Goal: Information Seeking & Learning: Understand process/instructions

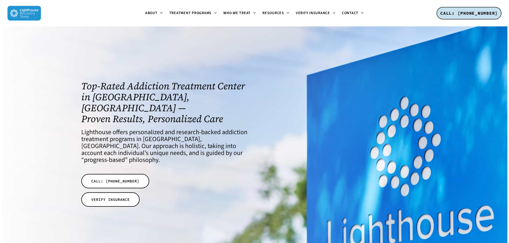
click at [108, 38] on div at bounding box center [254, 144] width 505 height 237
click at [181, 187] on div "Top-Rated Addiction Treatment Center in [GEOGRAPHIC_DATA], [GEOGRAPHIC_DATA] — …" at bounding box center [164, 145] width 166 height 129
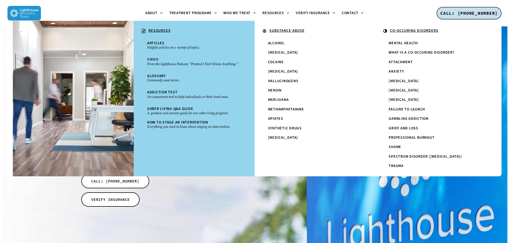
click at [168, 203] on div at bounding box center [254, 144] width 505 height 237
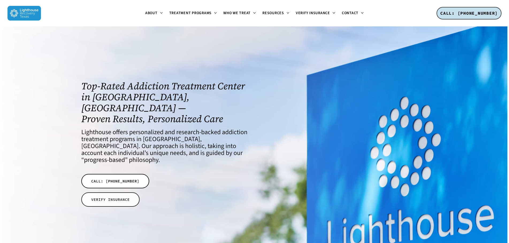
click at [123, 193] on link "VERIFY INSURANCE" at bounding box center [110, 200] width 58 height 14
